Goal: Information Seeking & Learning: Understand process/instructions

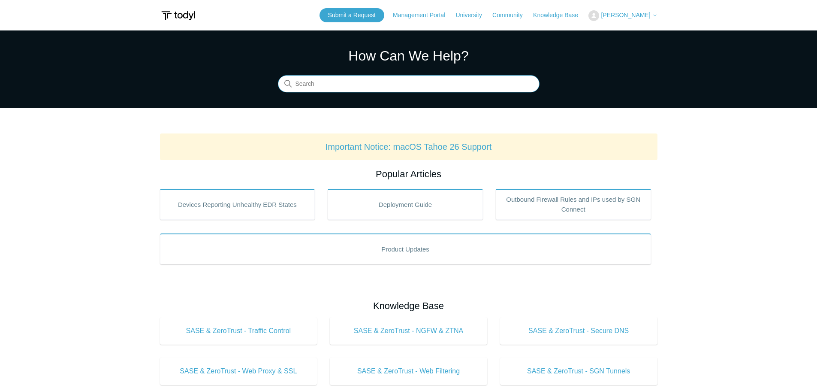
click at [376, 92] on input "Search" at bounding box center [409, 83] width 262 height 17
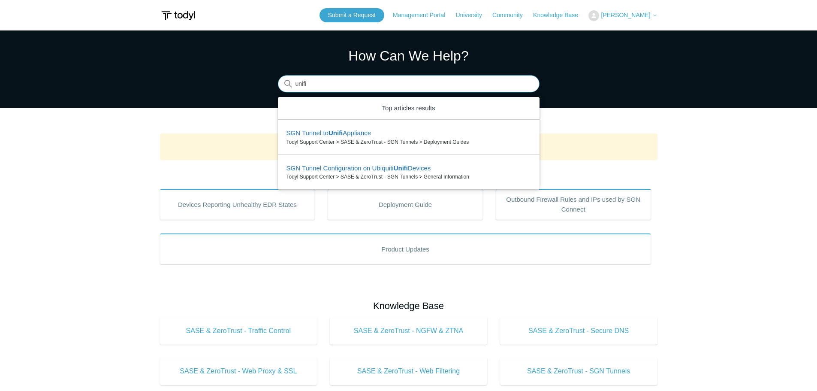
type input "unifi"
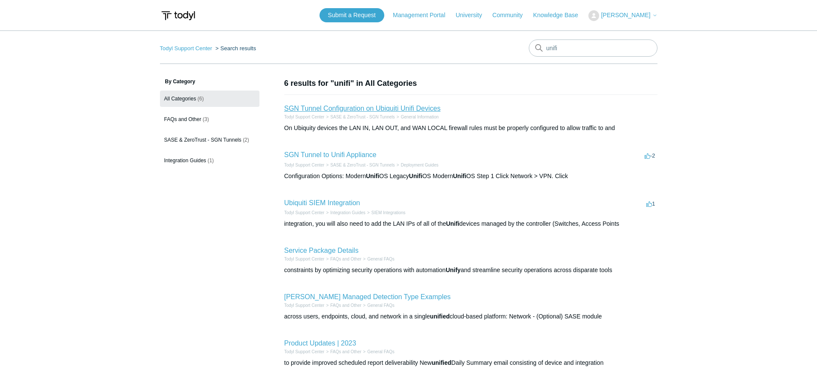
click at [362, 111] on link "SGN Tunnel Configuration on Ubiquiti Unifi Devices" at bounding box center [362, 108] width 156 height 7
click at [345, 151] on link "SGN Tunnel to Unifi Appliance" at bounding box center [330, 154] width 92 height 7
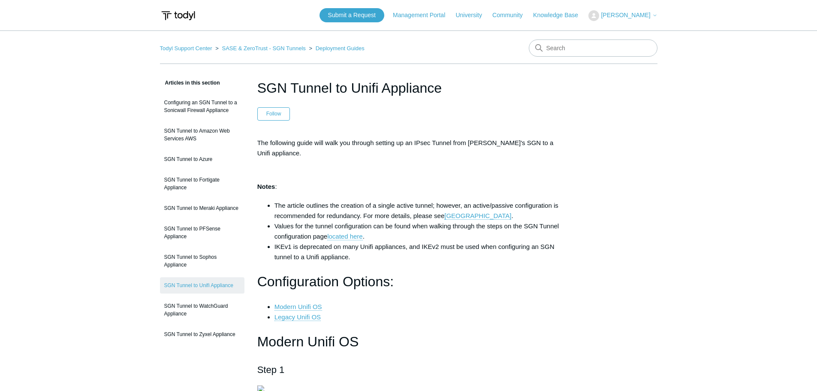
click at [527, 100] on header "SGN Tunnel to Unifi Appliance Follow Not yet followed by anyone" at bounding box center [408, 99] width 303 height 43
click at [570, 58] on nav "Todyl Support Center SASE & ZeroTrust - SGN Tunnels Deployment Guides" at bounding box center [408, 51] width 497 height 24
click at [570, 48] on input "Search" at bounding box center [593, 47] width 129 height 17
type input "uninstall"
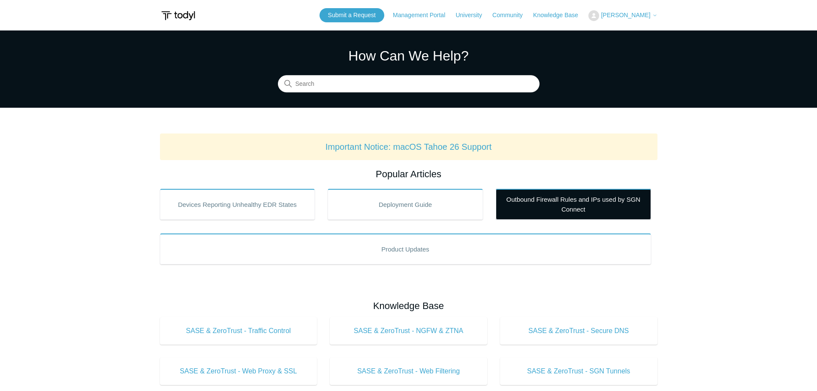
click at [567, 206] on link "Outbound Firewall Rules and IPs used by SGN Connect" at bounding box center [573, 204] width 155 height 31
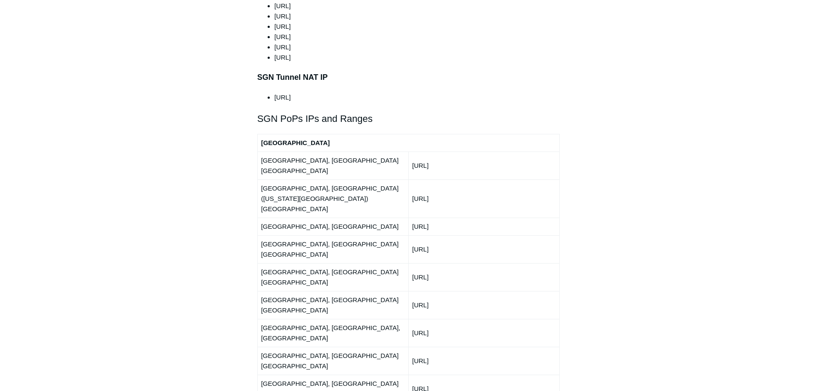
scroll to position [986, 0]
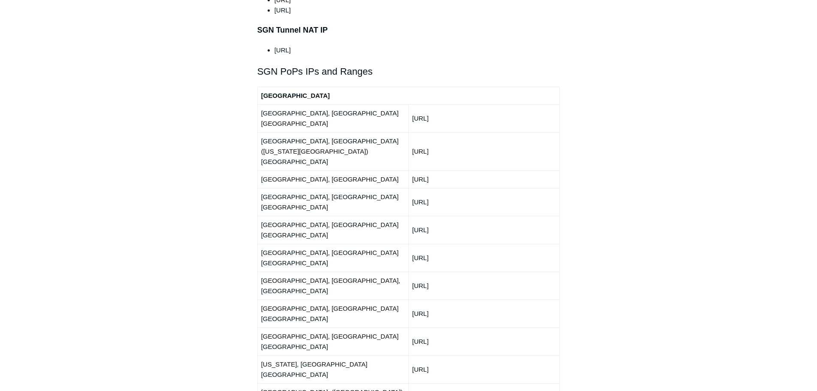
drag, startPoint x: 413, startPoint y: 179, endPoint x: 442, endPoint y: 181, distance: 29.2
click at [452, 244] on td "150.252.244.0/24" at bounding box center [483, 258] width 151 height 28
copy td "150.252.244.0"
click at [590, 46] on div "Articles in this section Deployment Guide Outbound Firewall Rules and IPs used …" at bounding box center [408, 224] width 497 height 2264
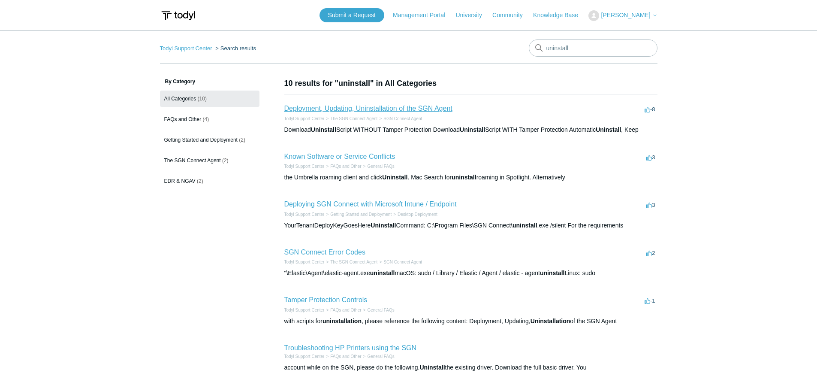
click at [385, 107] on link "Deployment, Updating, Uninstallation of the SGN Agent" at bounding box center [368, 108] width 168 height 7
